Goal: Task Accomplishment & Management: Manage account settings

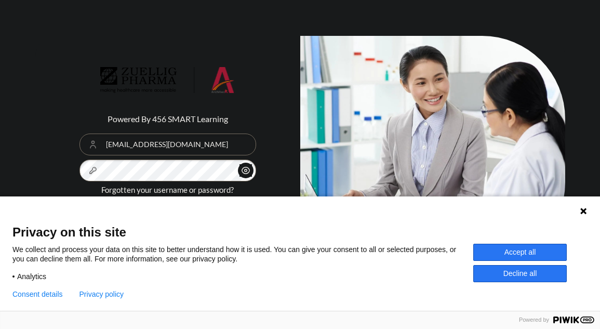
click at [92, 222] on div "Language 1 Language 2 Language 3" at bounding box center [300, 209] width 600 height 26
click at [513, 249] on button "Accept all" at bounding box center [519, 252] width 93 height 17
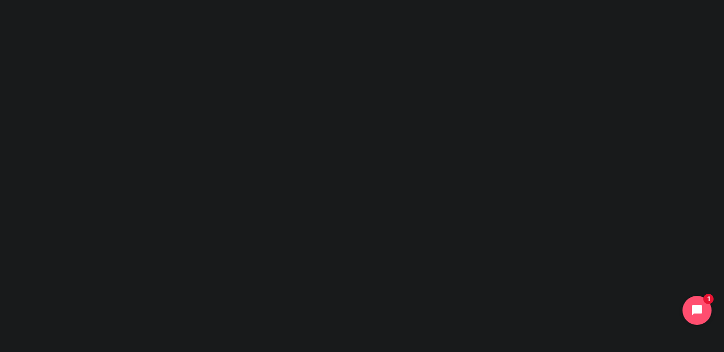
type input "[EMAIL_ADDRESS][DOMAIN_NAME]"
